Goal: Task Accomplishment & Management: Manage account settings

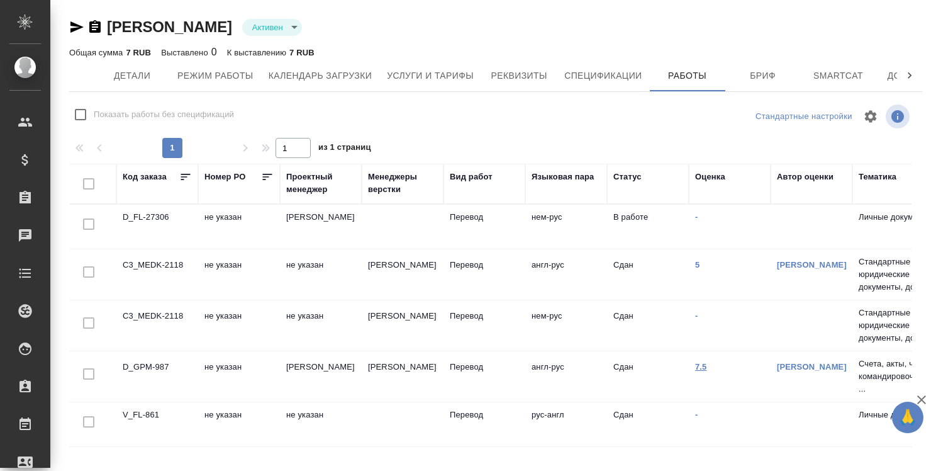
click at [701, 365] on link "7.5" at bounding box center [701, 366] width 12 height 9
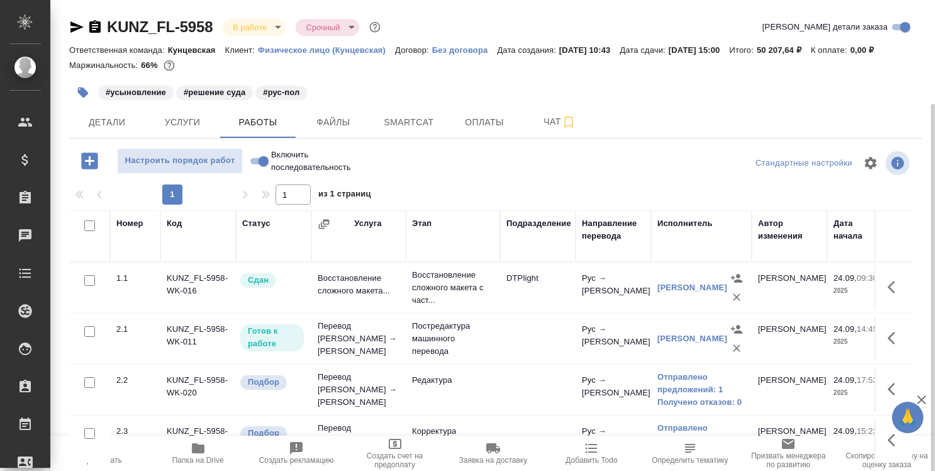
scroll to position [55, 0]
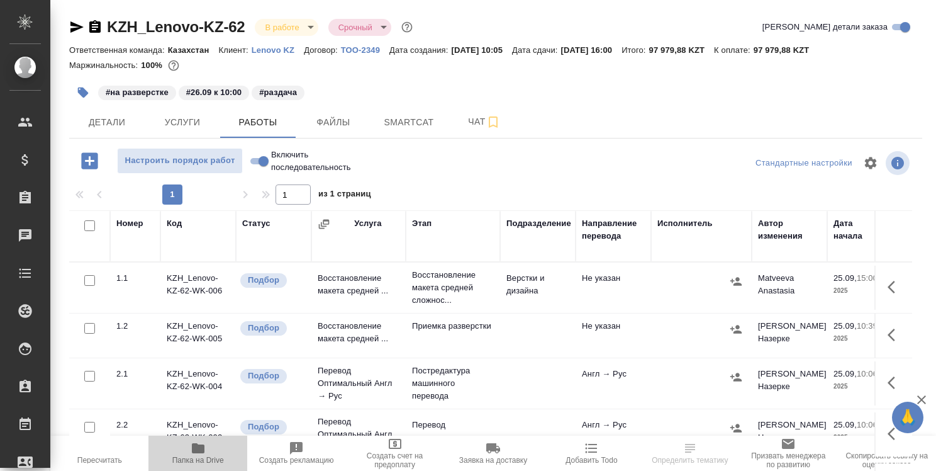
click at [204, 447] on icon "button" at bounding box center [198, 447] width 15 height 15
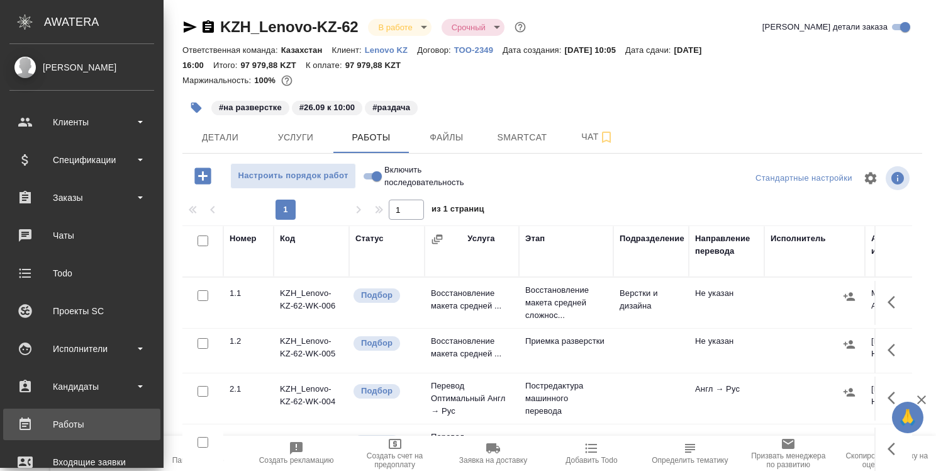
click at [98, 425] on div "Работы" at bounding box center [81, 424] width 145 height 19
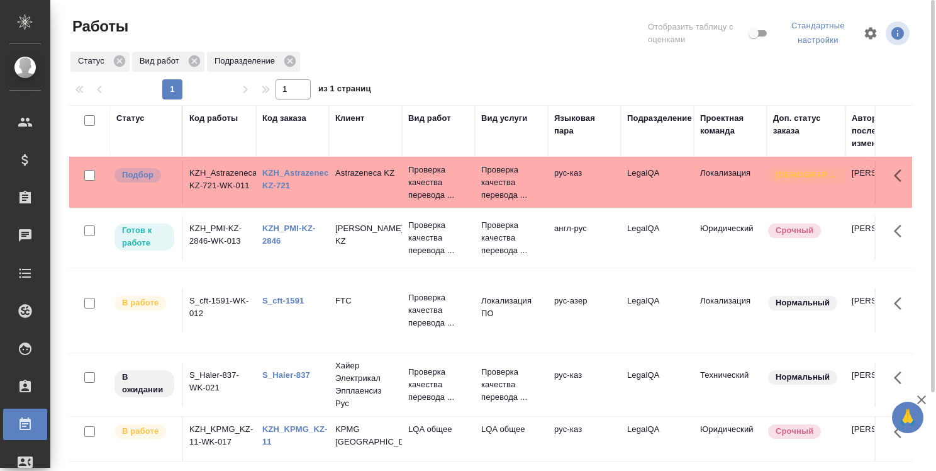
click at [286, 225] on link "KZH_PMI-KZ-2846" at bounding box center [288, 234] width 53 height 22
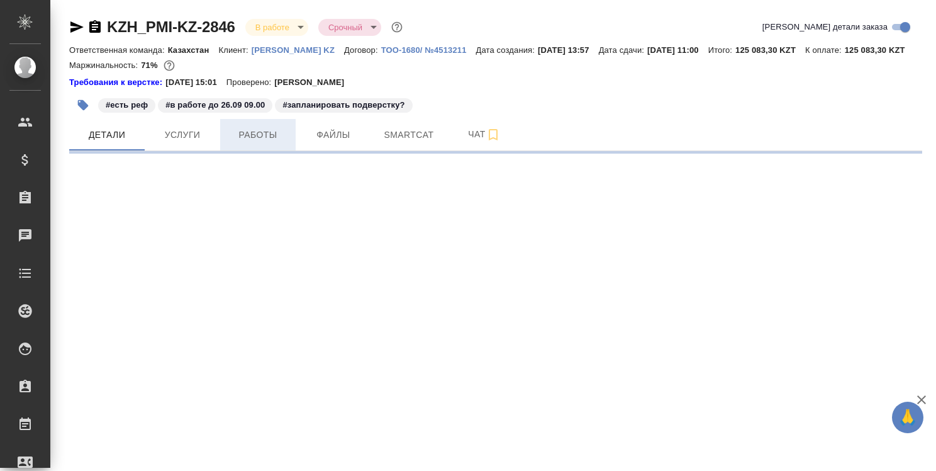
click at [277, 143] on span "Работы" at bounding box center [258, 135] width 60 height 16
select select "RU"
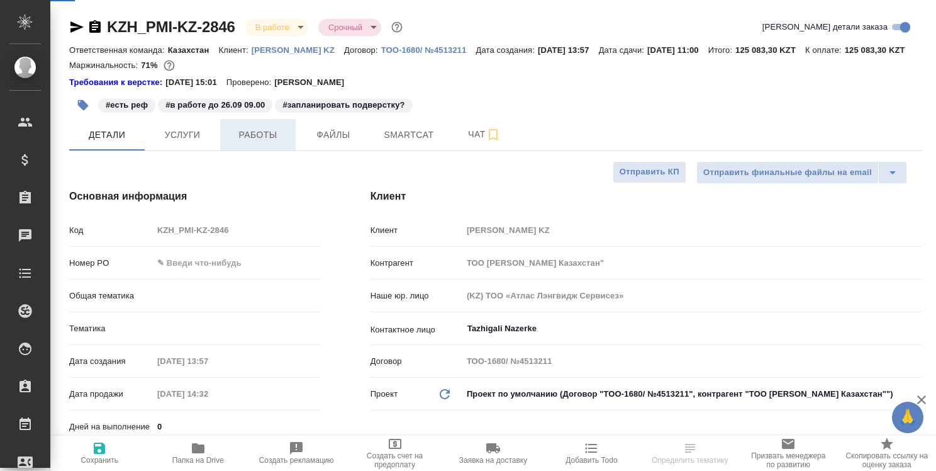
type textarea "x"
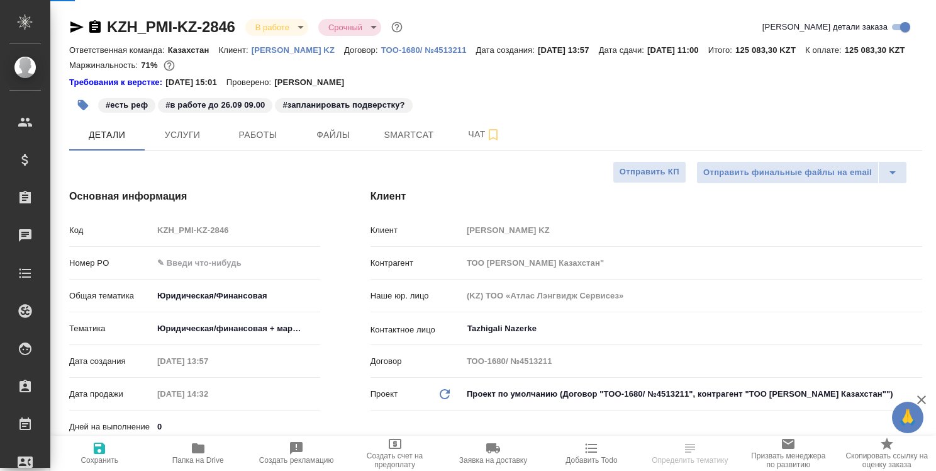
type textarea "x"
type input "[PERSON_NAME]"
type input "Журавлев Денис"
type textarea "x"
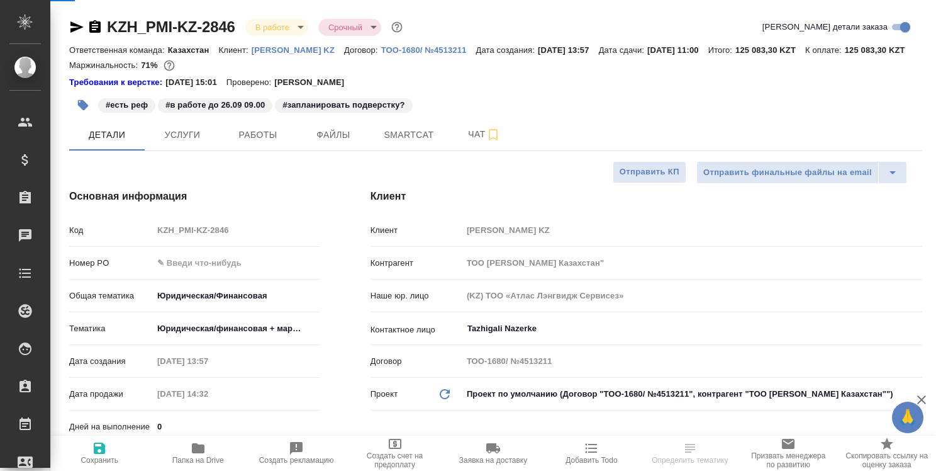
type textarea "x"
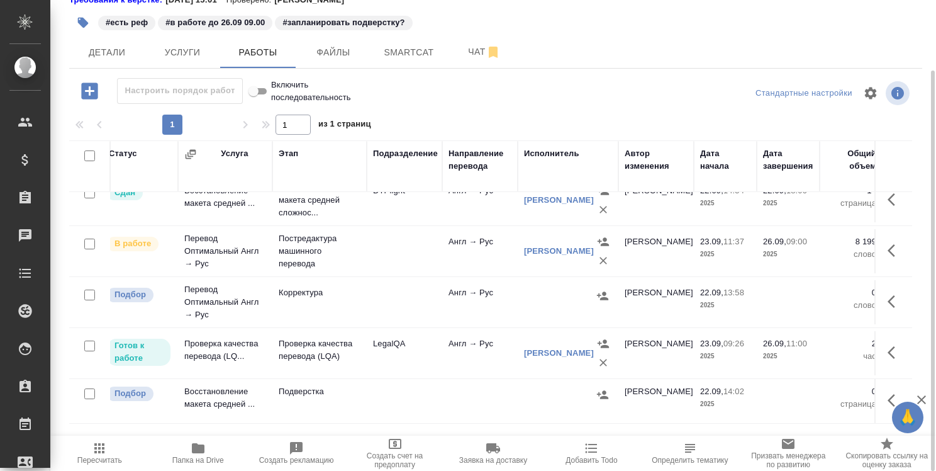
scroll to position [26, 0]
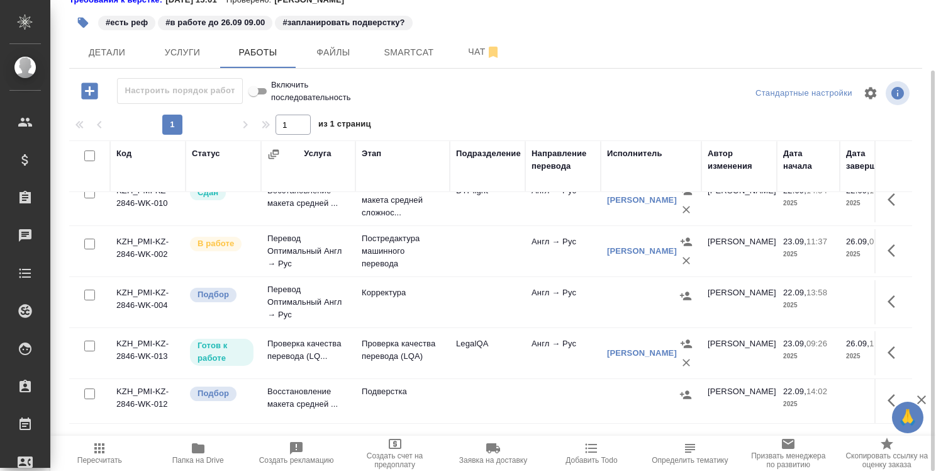
drag, startPoint x: 496, startPoint y: 435, endPoint x: 526, endPoint y: 433, distance: 30.3
click at [526, 423] on div "Настроить порядок работ Включить последовательность Стандартные настройки 1 1 и…" at bounding box center [495, 250] width 853 height 345
click at [414, 60] on span "Smartcat" at bounding box center [409, 53] width 60 height 16
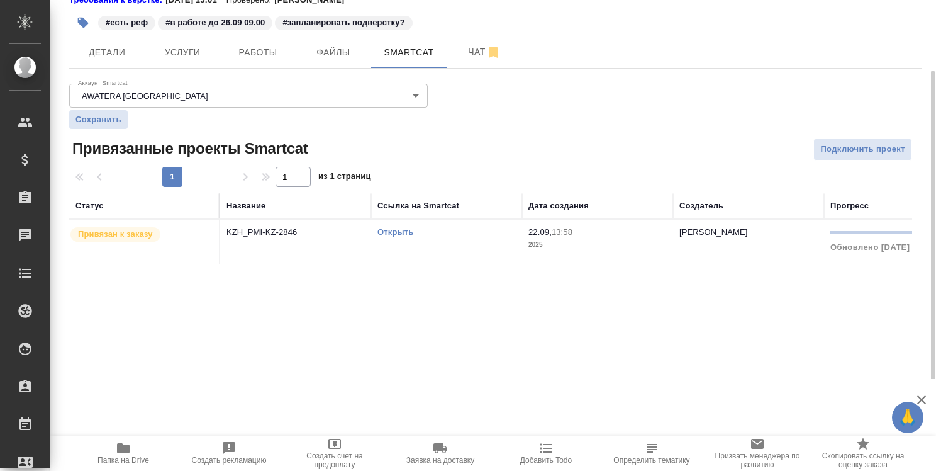
click at [391, 237] on link "Открыть" at bounding box center [395, 231] width 36 height 9
click at [401, 237] on link "Открыть" at bounding box center [395, 231] width 36 height 9
click at [252, 60] on span "Работы" at bounding box center [258, 53] width 60 height 16
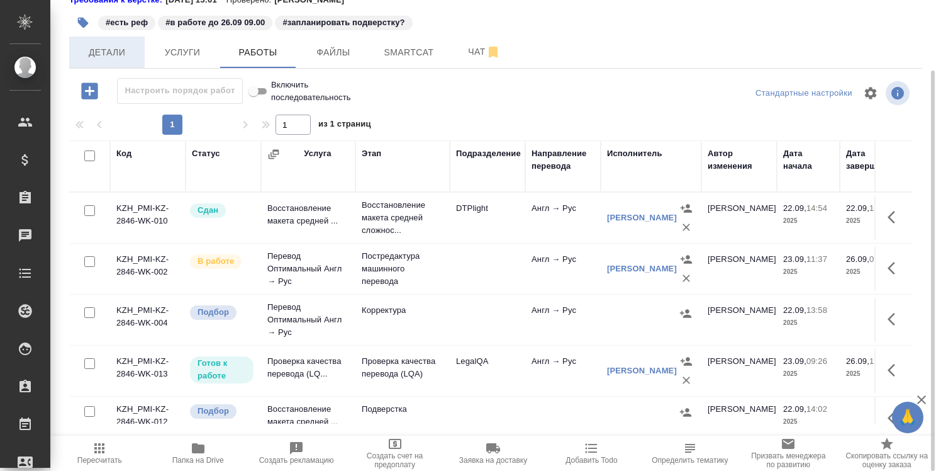
click at [121, 60] on span "Детали" at bounding box center [107, 53] width 60 height 16
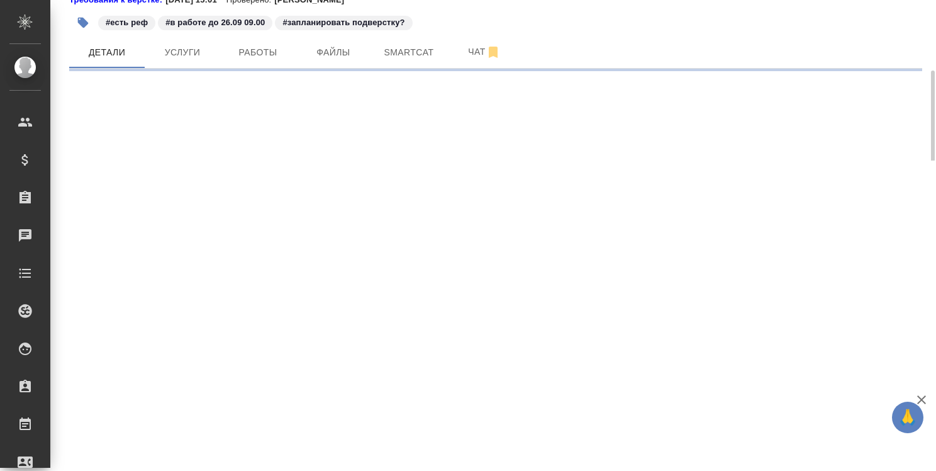
select select "RU"
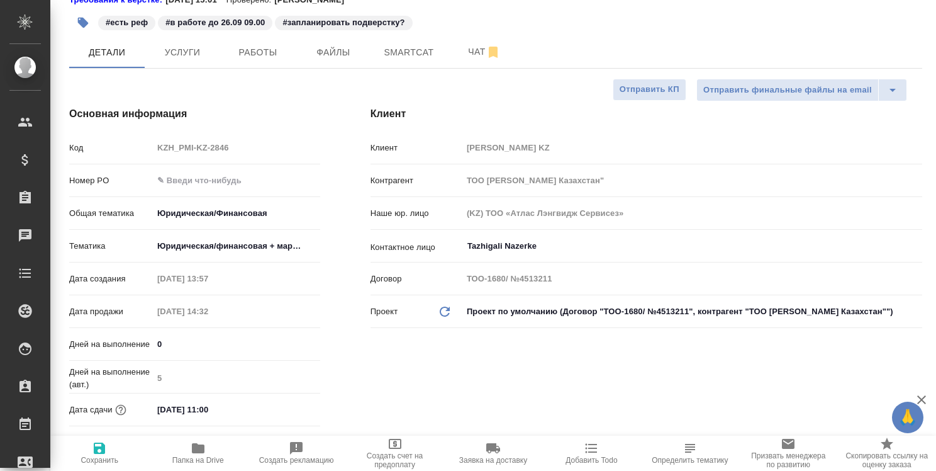
type textarea "x"
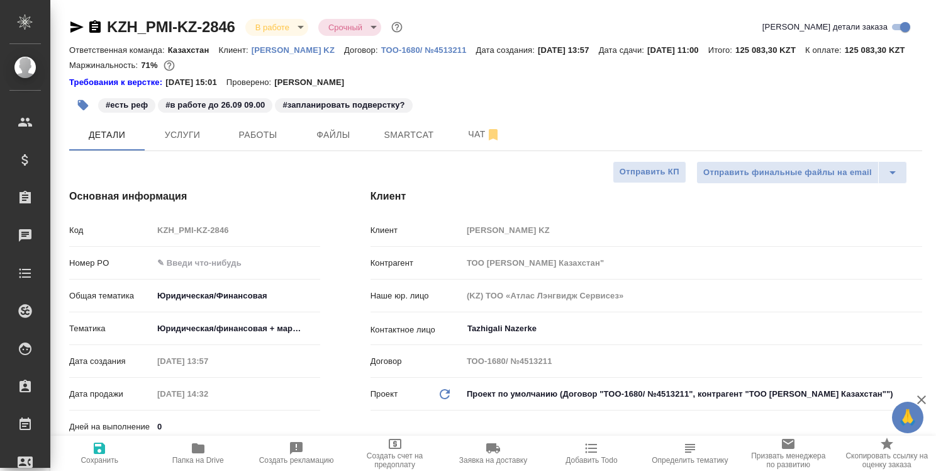
click at [197, 449] on icon "button" at bounding box center [198, 448] width 13 height 10
type textarea "x"
